Goal: Information Seeking & Learning: Learn about a topic

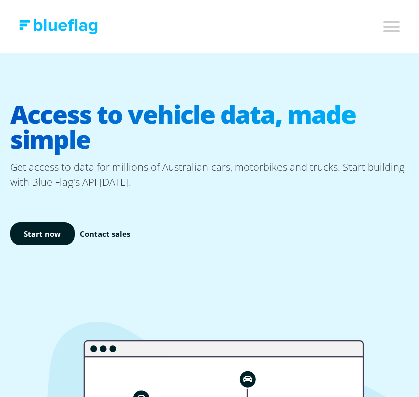
click at [385, 23] on input "Toggle mobile navigation menu" at bounding box center [390, 26] width 20 height 16
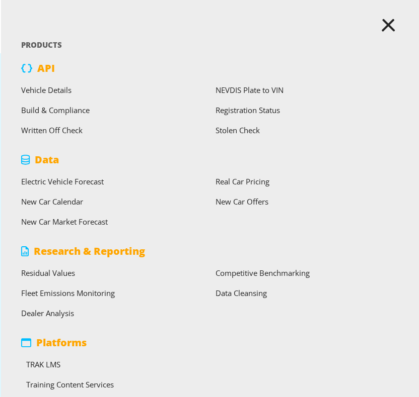
click at [44, 65] on p "API" at bounding box center [46, 68] width 18 height 15
click at [393, 24] on input "Toggle mobile navigation menu" at bounding box center [390, 26] width 20 height 16
checkbox input "false"
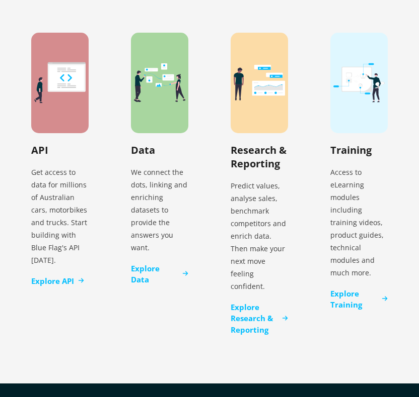
scroll to position [3115, 0]
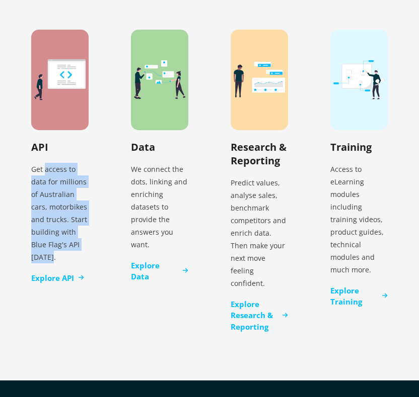
drag, startPoint x: 60, startPoint y: 246, endPoint x: 45, endPoint y: 159, distance: 88.4
click at [45, 159] on p "Get access to data for millions of Australian cars, motorbikes and trucks. Star…" at bounding box center [59, 213] width 57 height 109
copy p "access to data for millions of Australian cars, motorbikes and trucks. Start bu…"
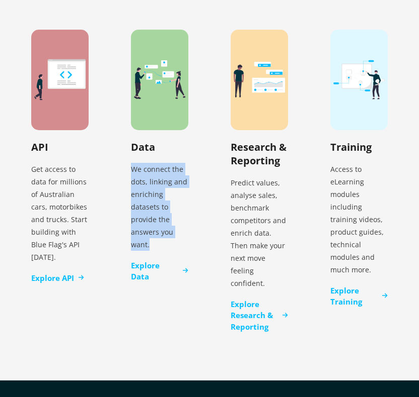
drag, startPoint x: 132, startPoint y: 158, endPoint x: 174, endPoint y: 229, distance: 82.3
click at [174, 229] on p "We connect the dots, linking and enriching datasets to provide the answers you …" at bounding box center [159, 207] width 57 height 96
copy p "We connect the dots, linking and enriching datasets to provide the answers you …"
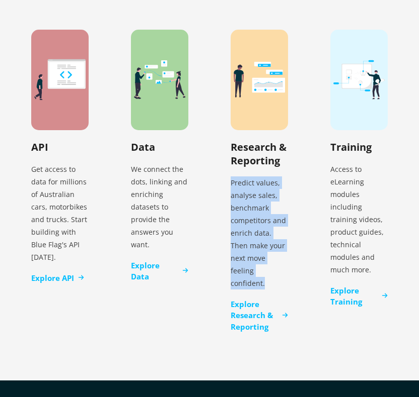
drag, startPoint x: 231, startPoint y: 172, endPoint x: 269, endPoint y: 257, distance: 92.8
click at [269, 257] on p "Predict values, analyse sales, benchmark competitors and enrich data. Then make…" at bounding box center [258, 233] width 57 height 121
copy p "Predict values, analyse sales, benchmark competitors and enrich data. Then make…"
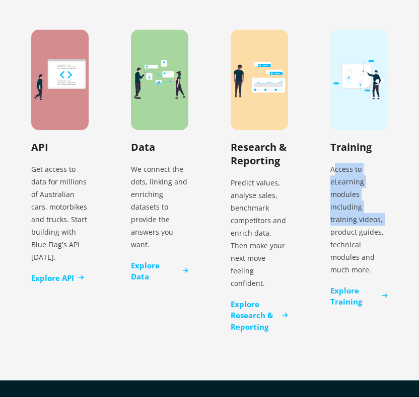
drag, startPoint x: 333, startPoint y: 158, endPoint x: 356, endPoint y: 206, distance: 53.1
click at [356, 206] on p "Access to eLearning modules including training videos, product guides, technica…" at bounding box center [358, 219] width 57 height 121
click at [343, 167] on p "Access to eLearning modules including training videos, product guides, technica…" at bounding box center [358, 219] width 57 height 121
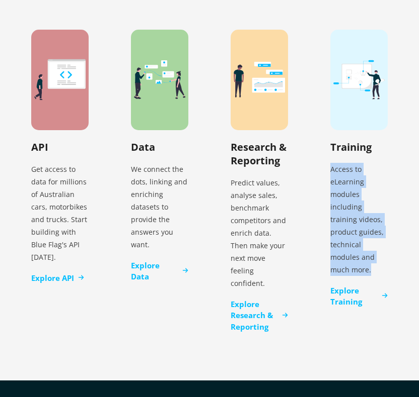
drag, startPoint x: 327, startPoint y: 155, endPoint x: 373, endPoint y: 244, distance: 100.6
click at [373, 244] on div "Training Access to eLearning modules including training videos, product guides,…" at bounding box center [359, 169] width 90 height 310
copy p "Access to eLearning modules including training videos, product guides, technica…"
